Goal: Transaction & Acquisition: Purchase product/service

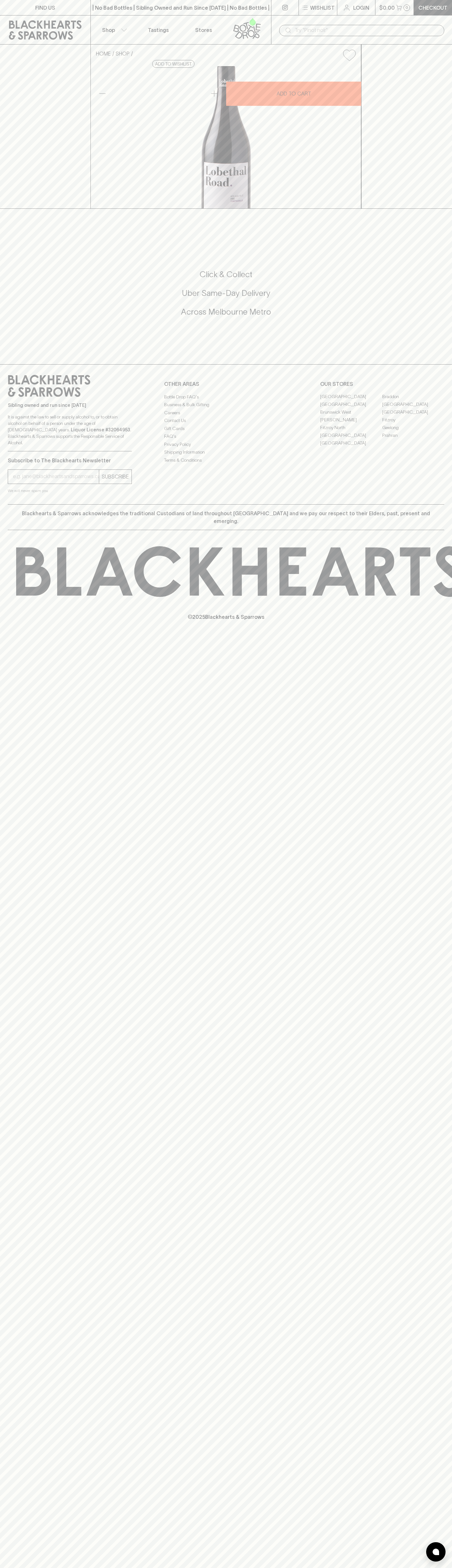
click at [313, 29] on input "text" at bounding box center [366, 30] width 144 height 10
click at [444, 504] on div "Sibling owned and run since 2006 It is against the law to sell or supply alcoho…" at bounding box center [226, 434] width 452 height 140
click at [318, 1567] on html "FIND US | No Bad Bottles | Sibling Owned and Run Since 2006 | No Bad Bottles | …" at bounding box center [226, 784] width 452 height 1568
click at [22, 1528] on div "FIND US | No Bad Bottles | Sibling Owned and Run Since 2006 | No Bad Bottles | …" at bounding box center [226, 784] width 452 height 1568
